Goal: Task Accomplishment & Management: Manage account settings

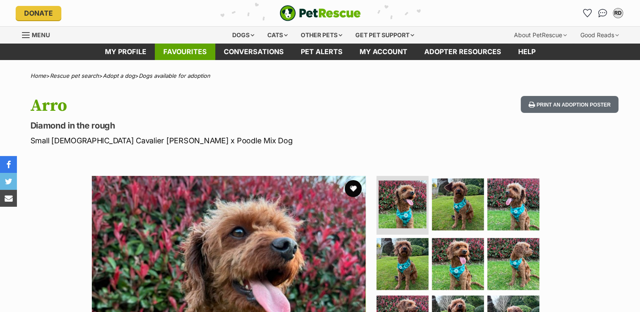
click at [184, 50] on link "Favourites" at bounding box center [185, 52] width 60 height 16
click at [354, 190] on button "favourite" at bounding box center [353, 188] width 19 height 19
click at [178, 50] on link "Favourites" at bounding box center [185, 52] width 60 height 16
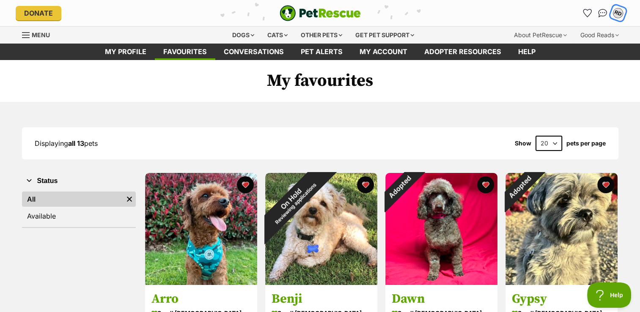
click at [614, 13] on div "RD" at bounding box center [617, 13] width 11 height 11
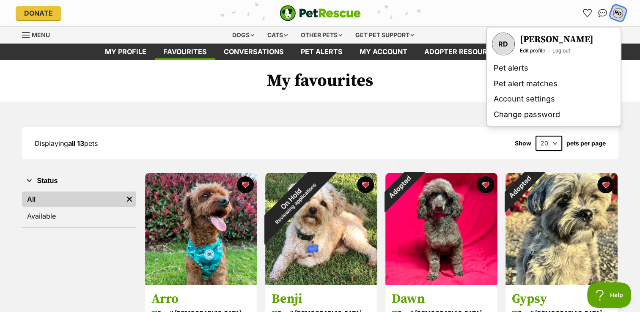
click at [560, 49] on link "Log out" at bounding box center [561, 50] width 18 height 7
